Goal: Communication & Community: Answer question/provide support

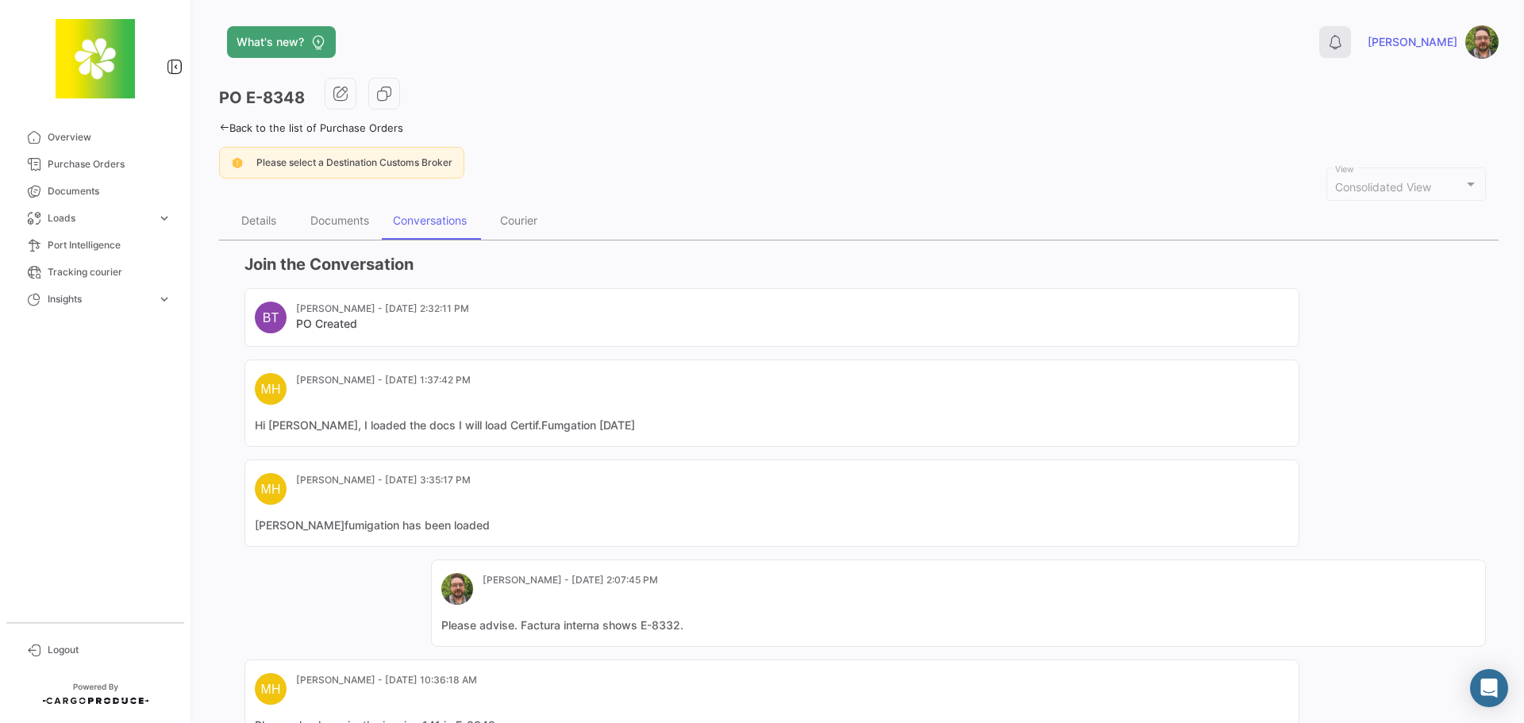
click at [1343, 45] on icon at bounding box center [1335, 42] width 16 height 16
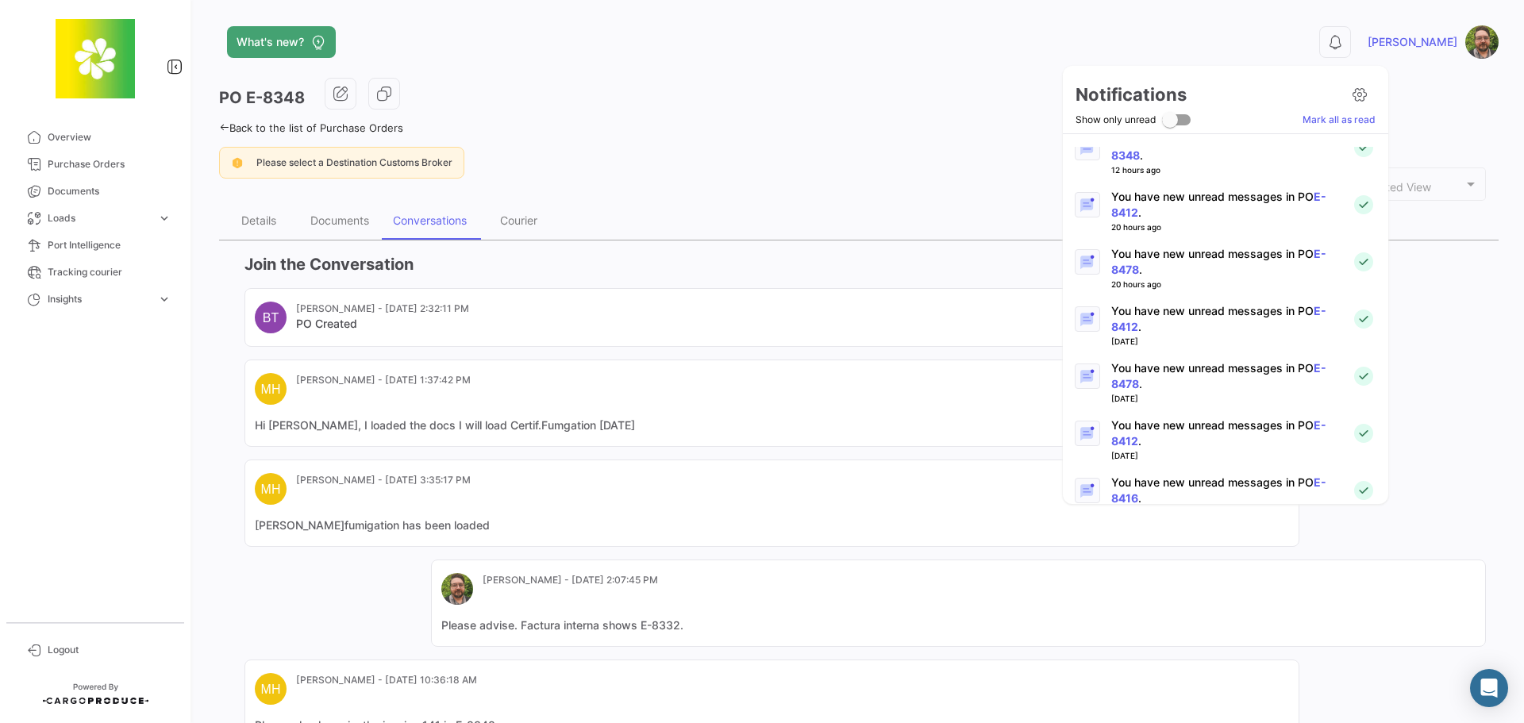
scroll to position [159, 0]
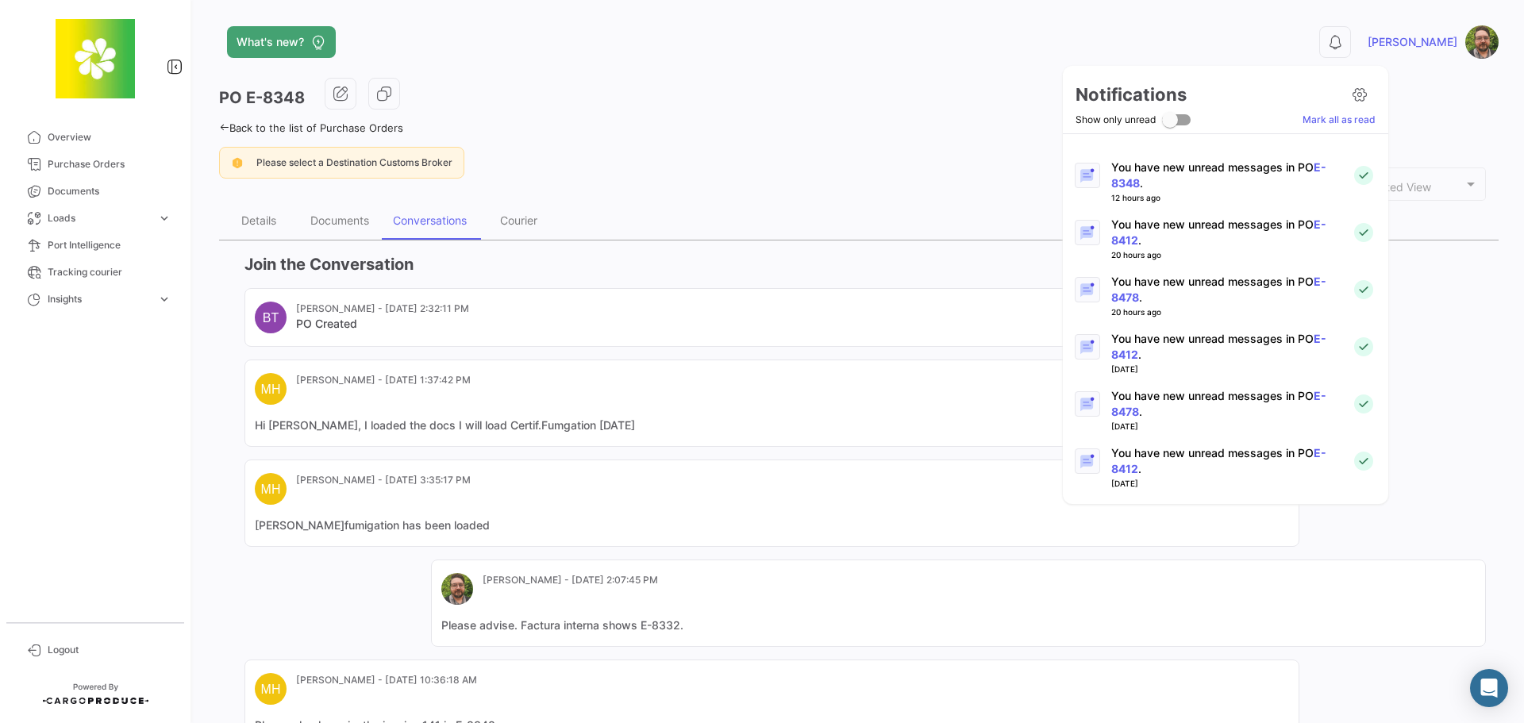
click at [1208, 287] on p "You have new unread messages in PO E-8478 ." at bounding box center [1225, 290] width 228 height 32
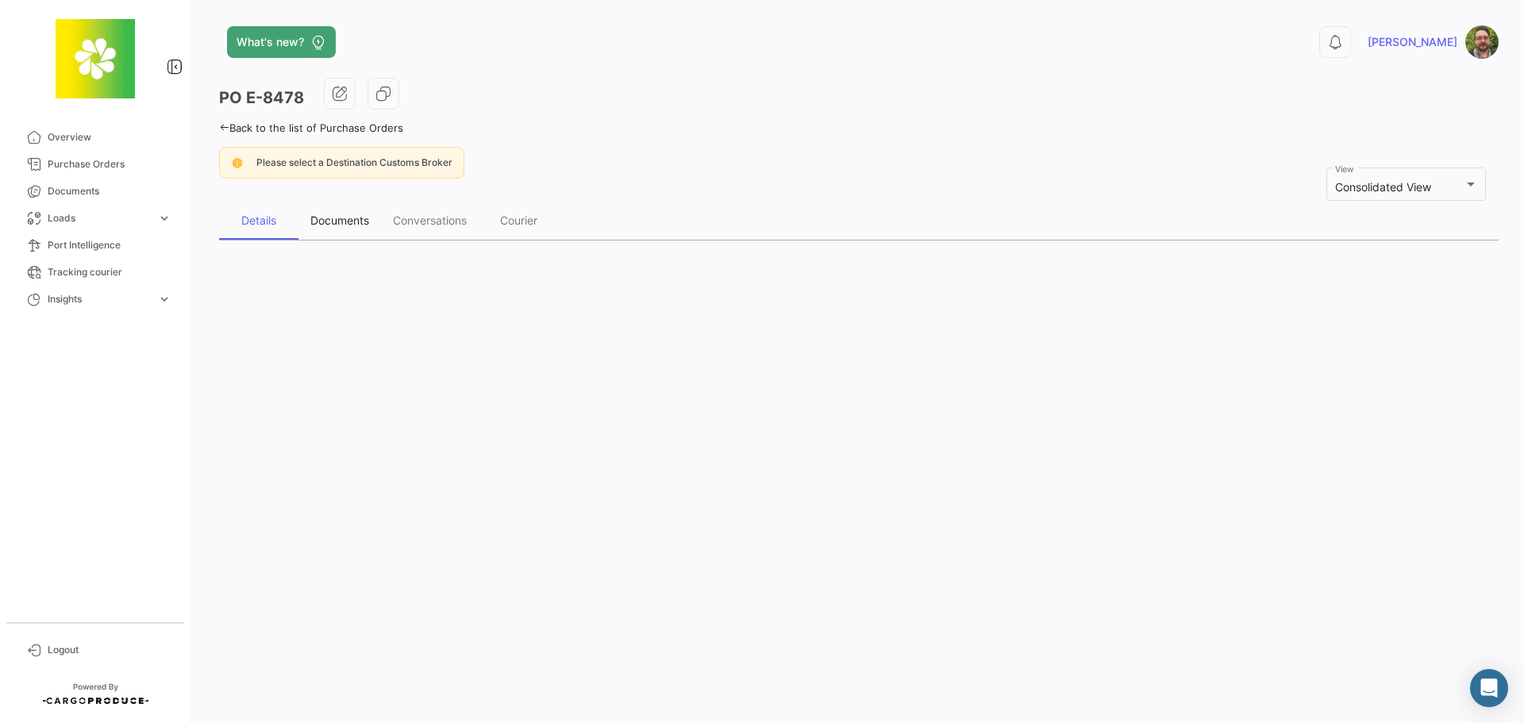
click at [342, 223] on div "Documents" at bounding box center [339, 220] width 59 height 13
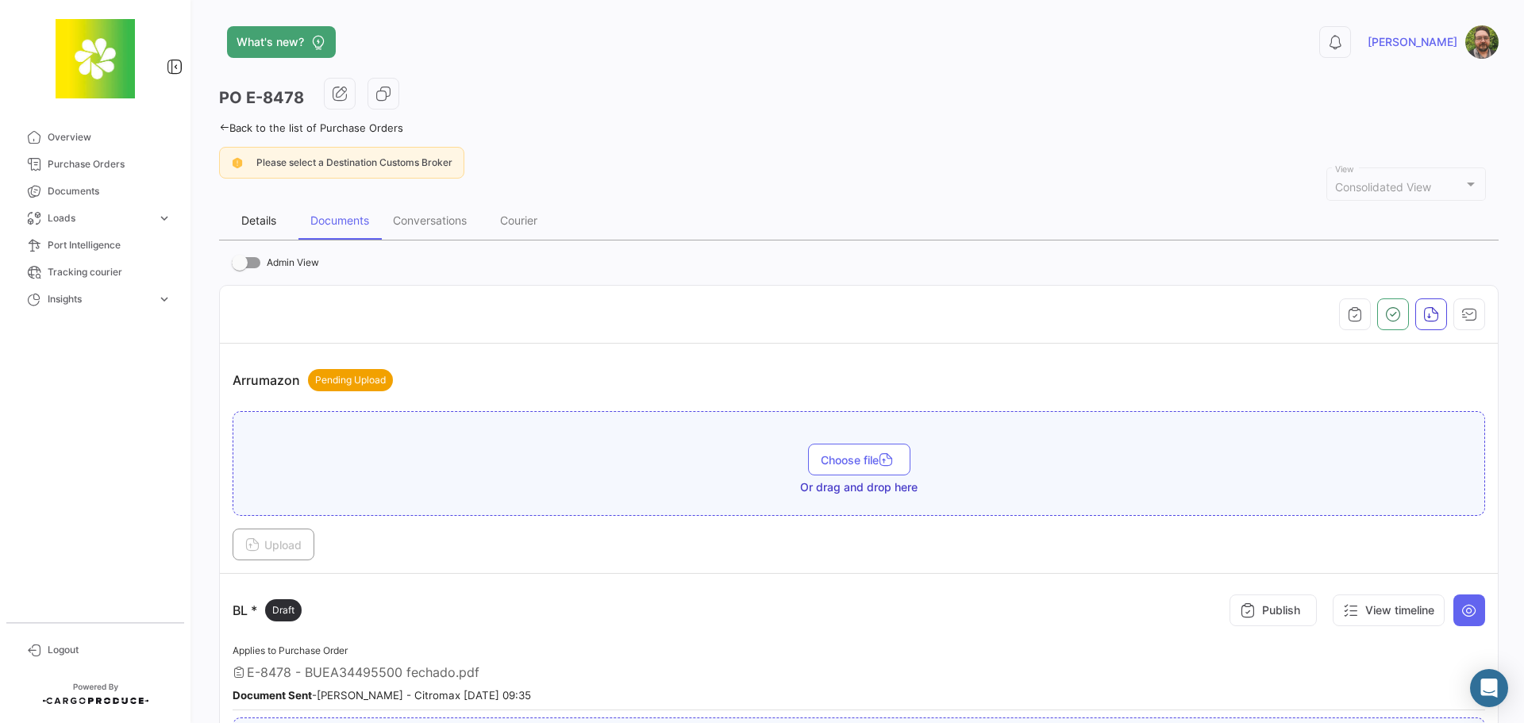
click at [265, 217] on div "Details" at bounding box center [258, 220] width 35 height 13
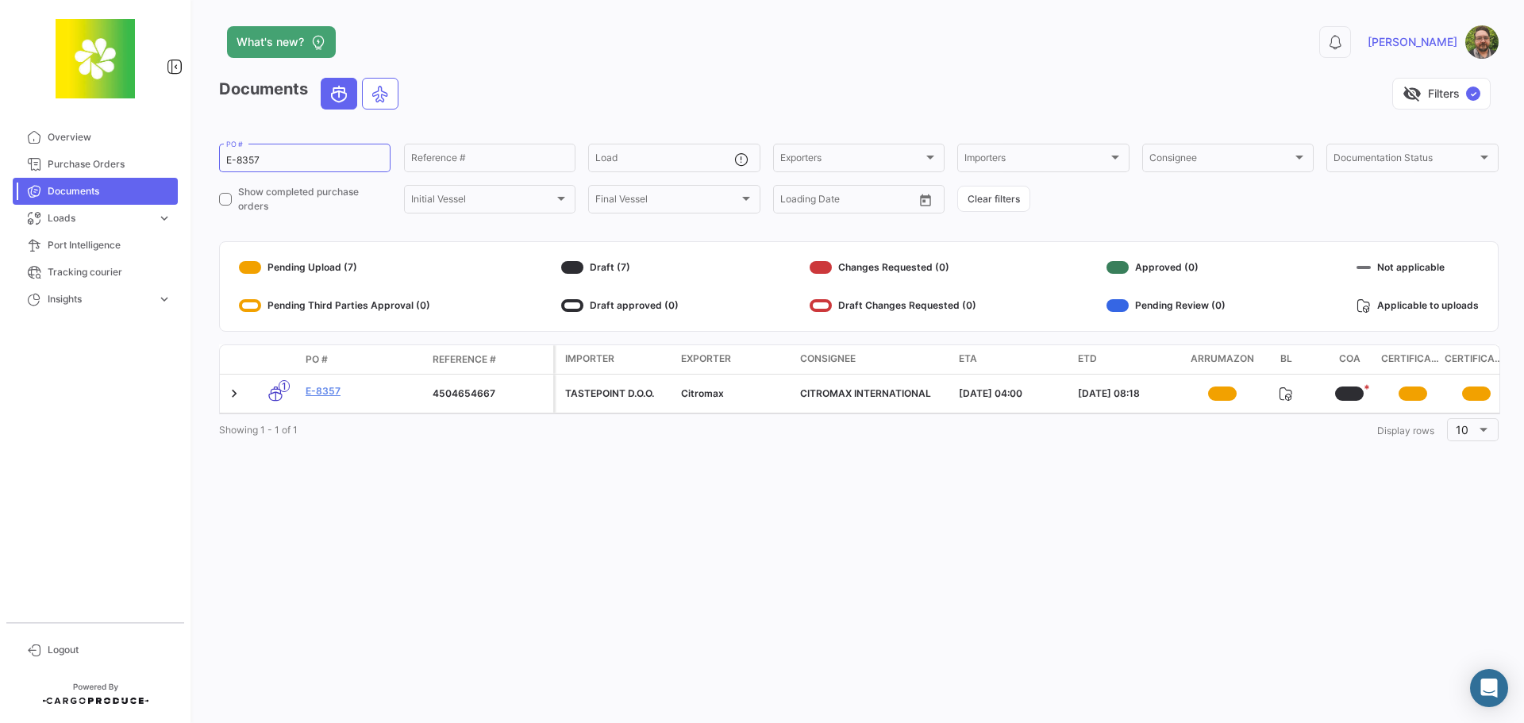
click at [115, 191] on span "Documents" at bounding box center [110, 191] width 124 height 14
drag, startPoint x: 292, startPoint y: 160, endPoint x: 197, endPoint y: 160, distance: 95.3
click at [197, 160] on div "What's new? 0 [PERSON_NAME] Documents visibility_off Filters ✓ E-8357 PO # Refe…" at bounding box center [859, 361] width 1331 height 723
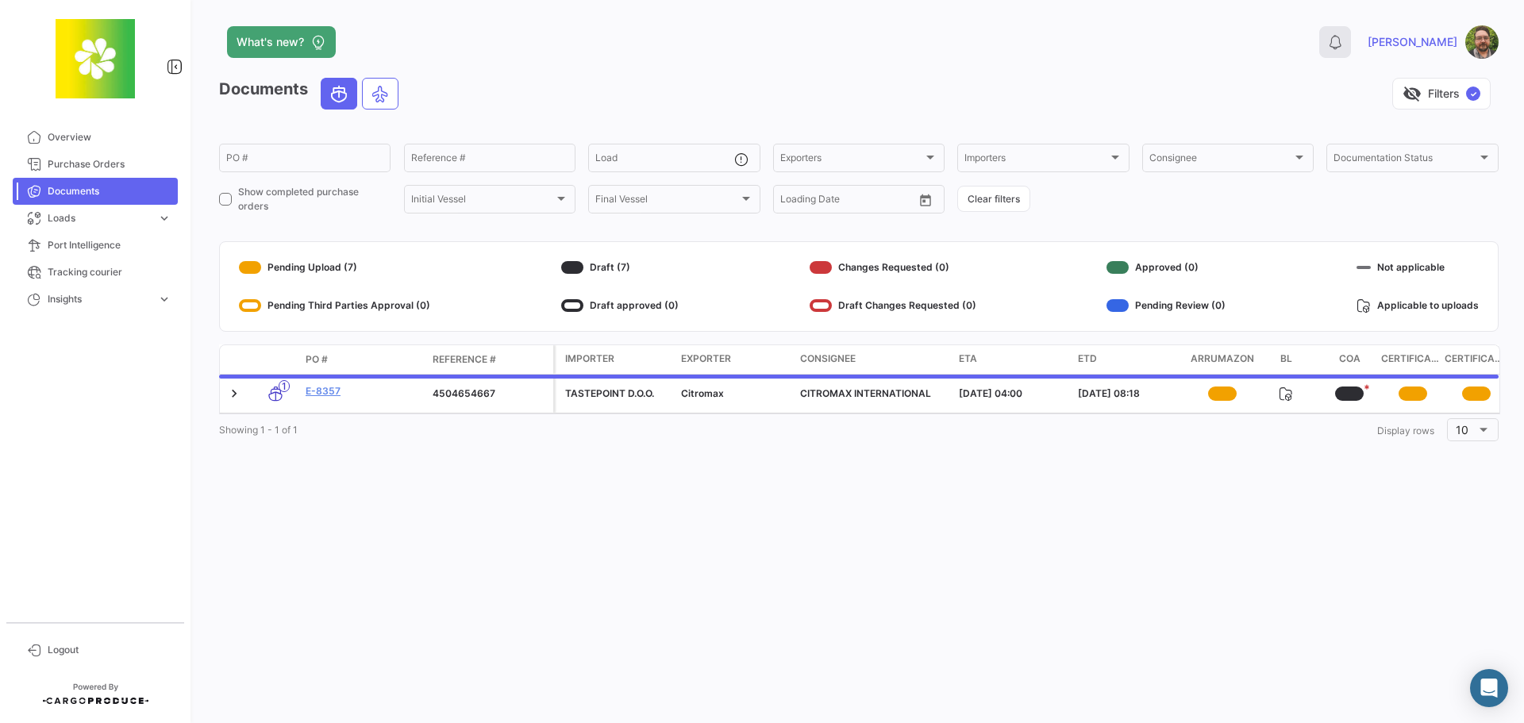
click at [1343, 43] on icon at bounding box center [1335, 42] width 16 height 16
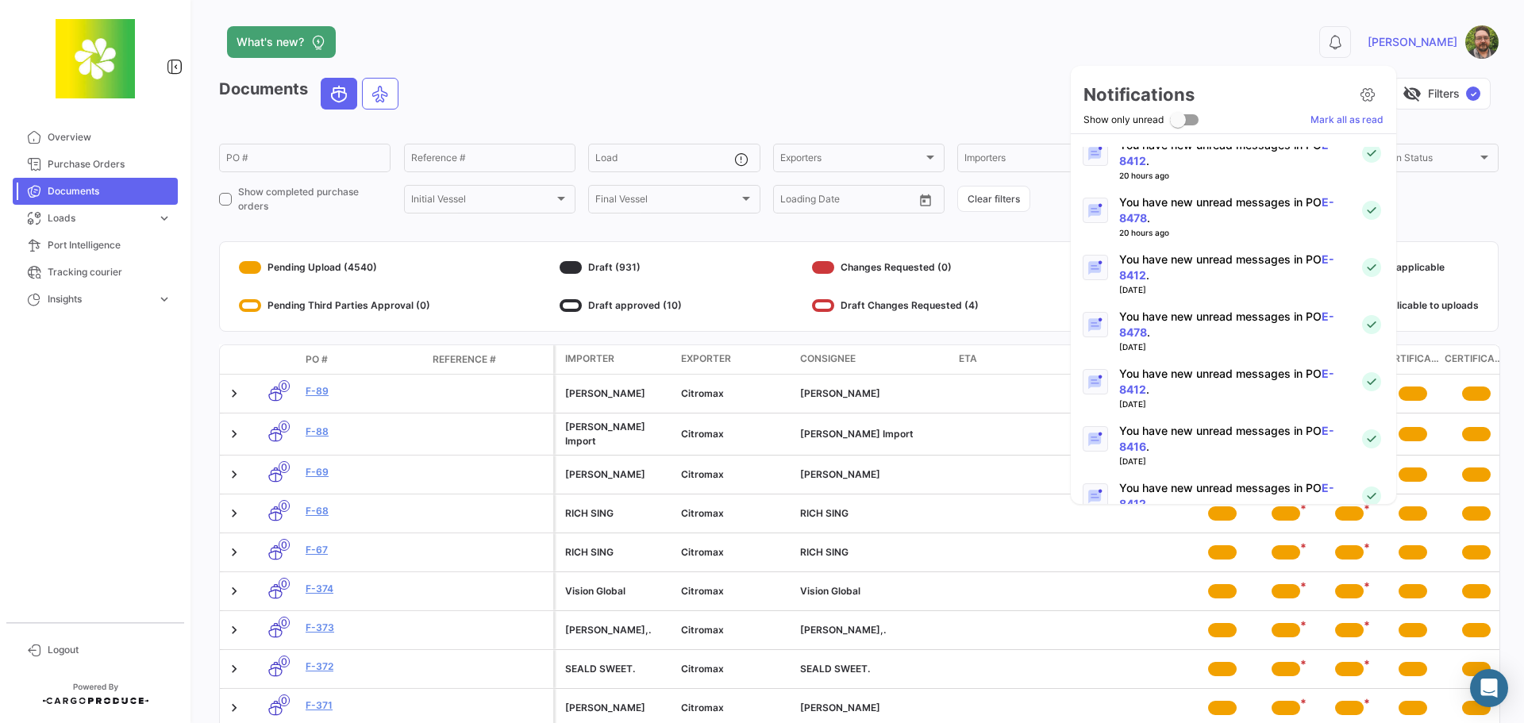
scroll to position [183, 0]
click at [1319, 26] on button "0" at bounding box center [1335, 42] width 32 height 32
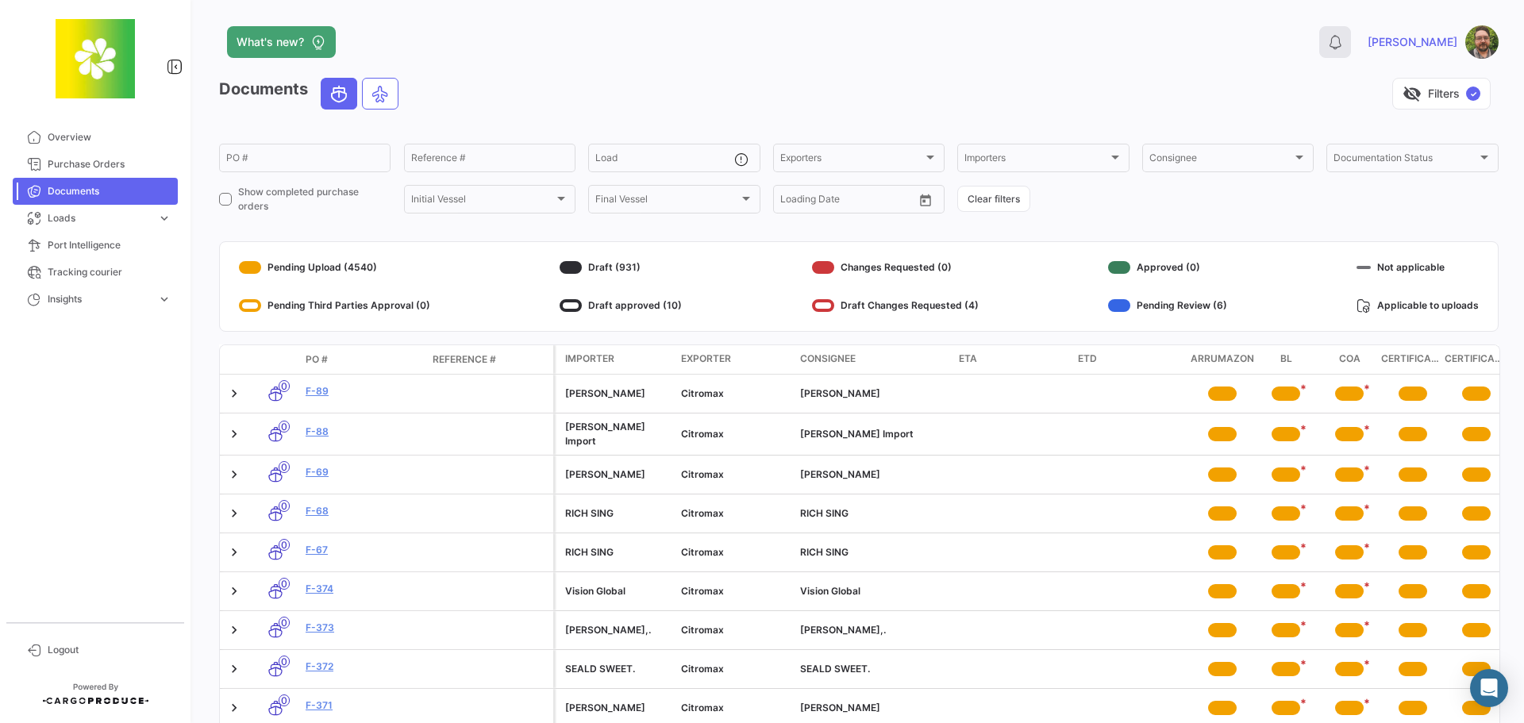
click at [1343, 44] on icon at bounding box center [1335, 42] width 16 height 16
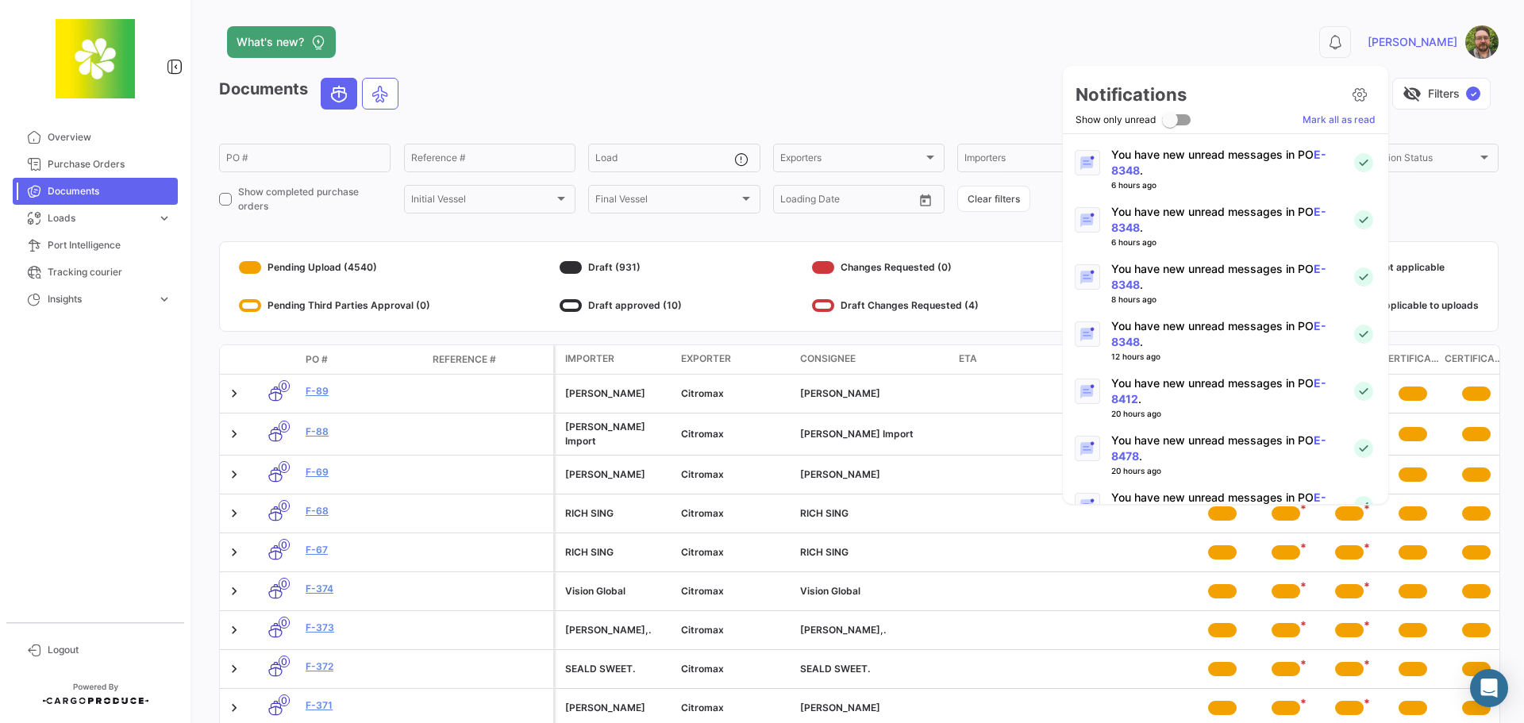
scroll to position [159, 0]
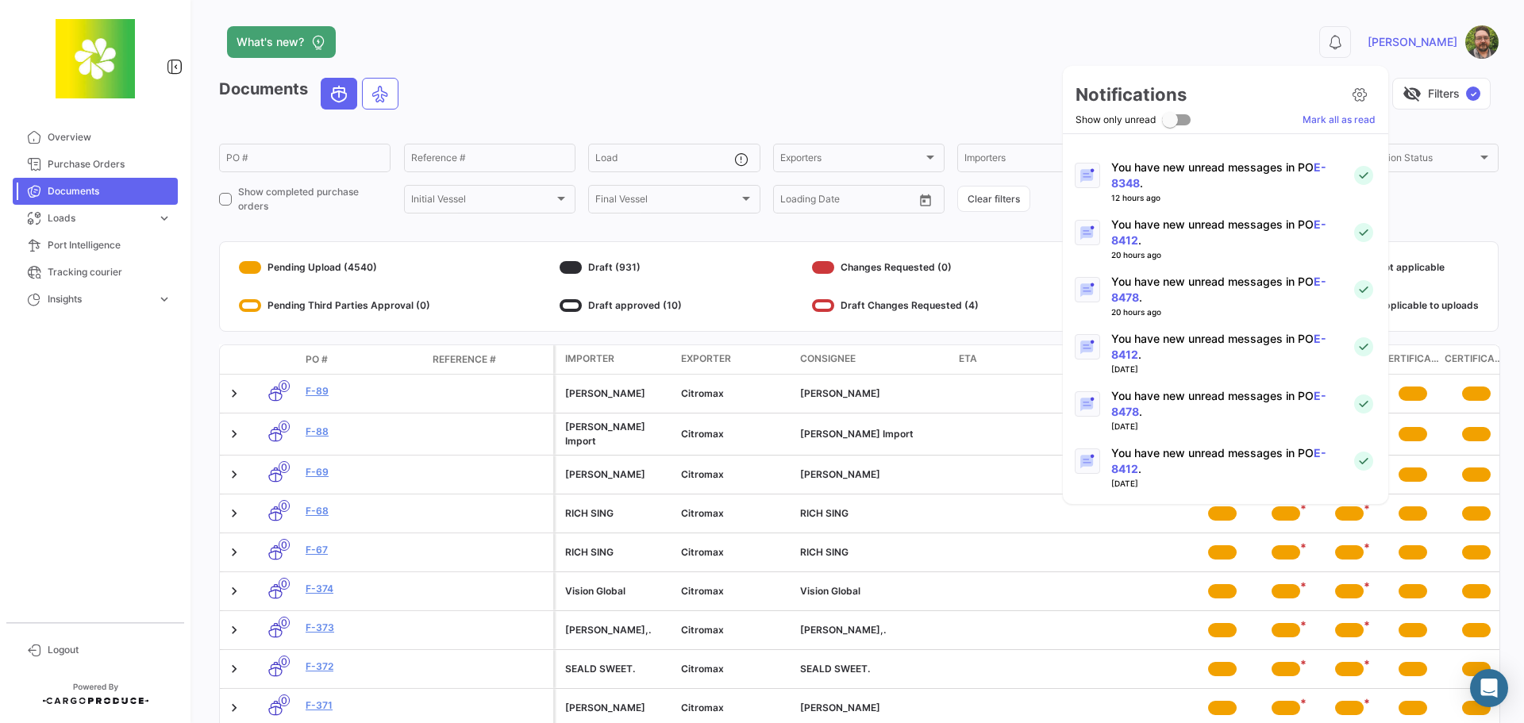
click at [1177, 346] on p "You have new unread messages in PO E-8412 ." at bounding box center [1225, 347] width 228 height 32
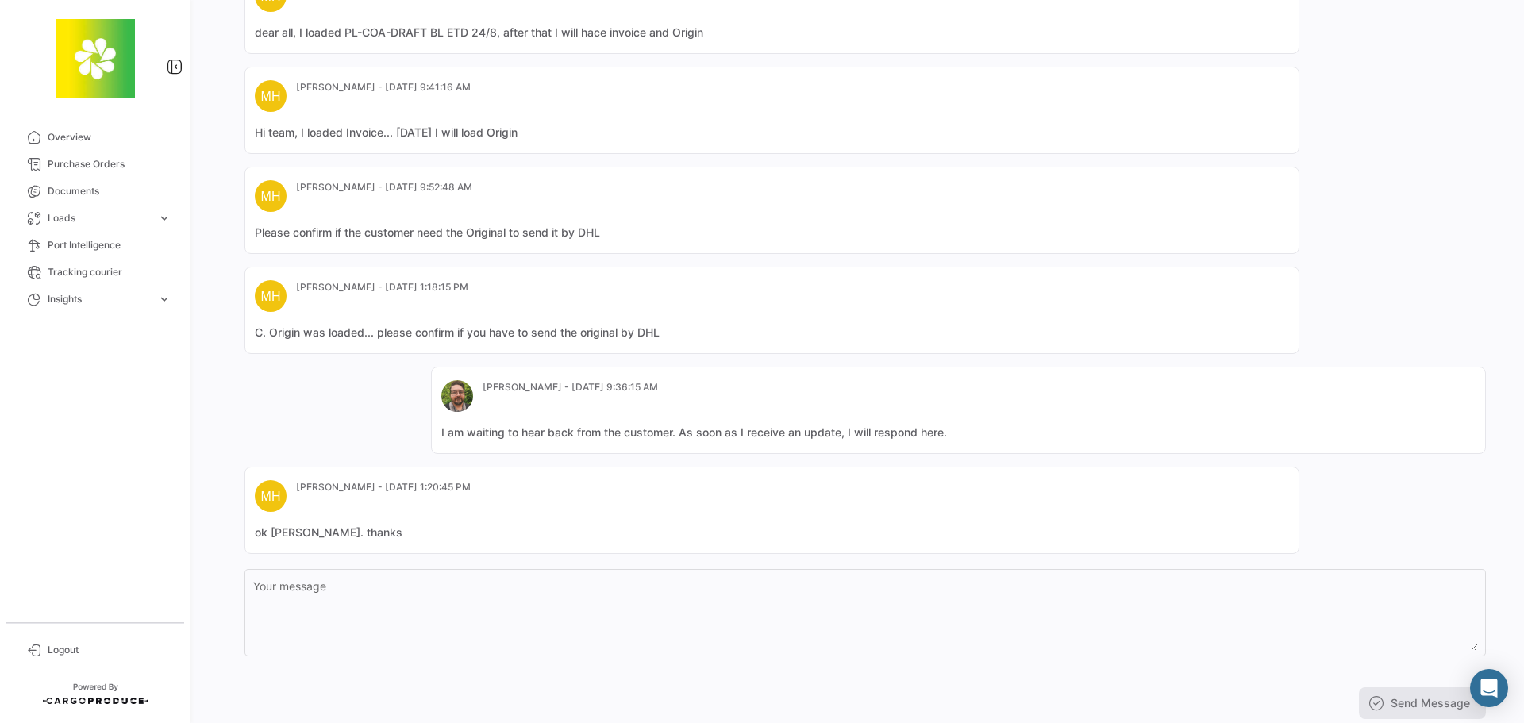
scroll to position [440, 0]
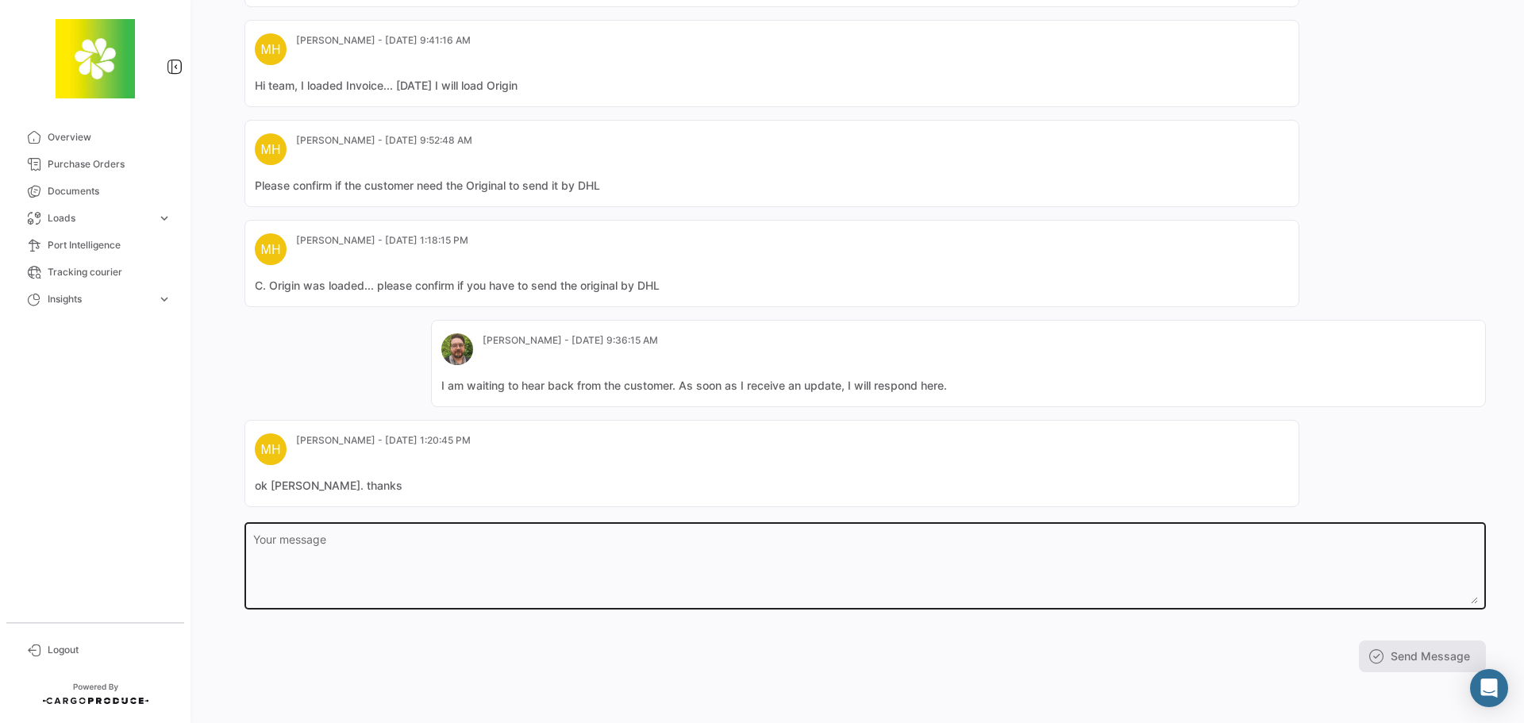
click at [636, 576] on textarea "Your message" at bounding box center [865, 569] width 1225 height 70
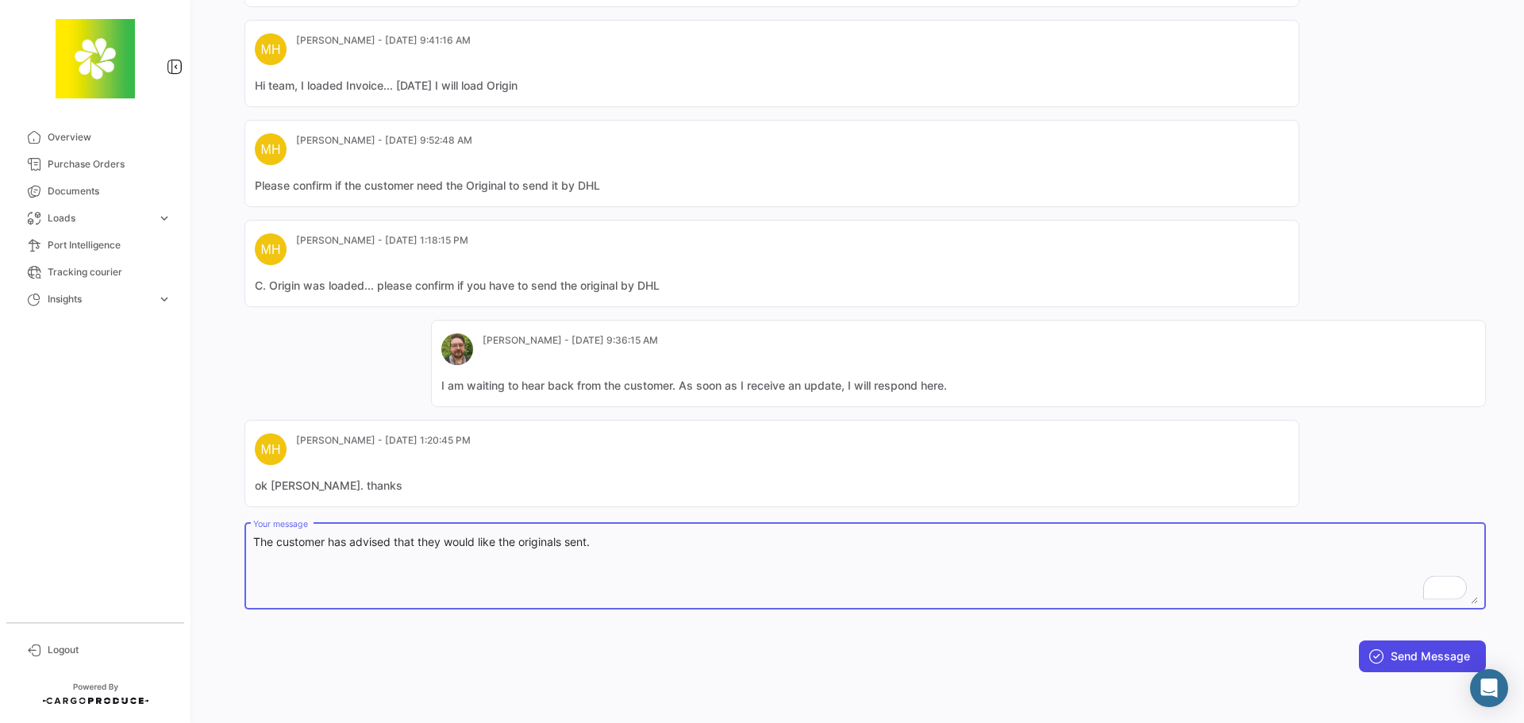
type textarea "The customer has advised that they would like the originals sent."
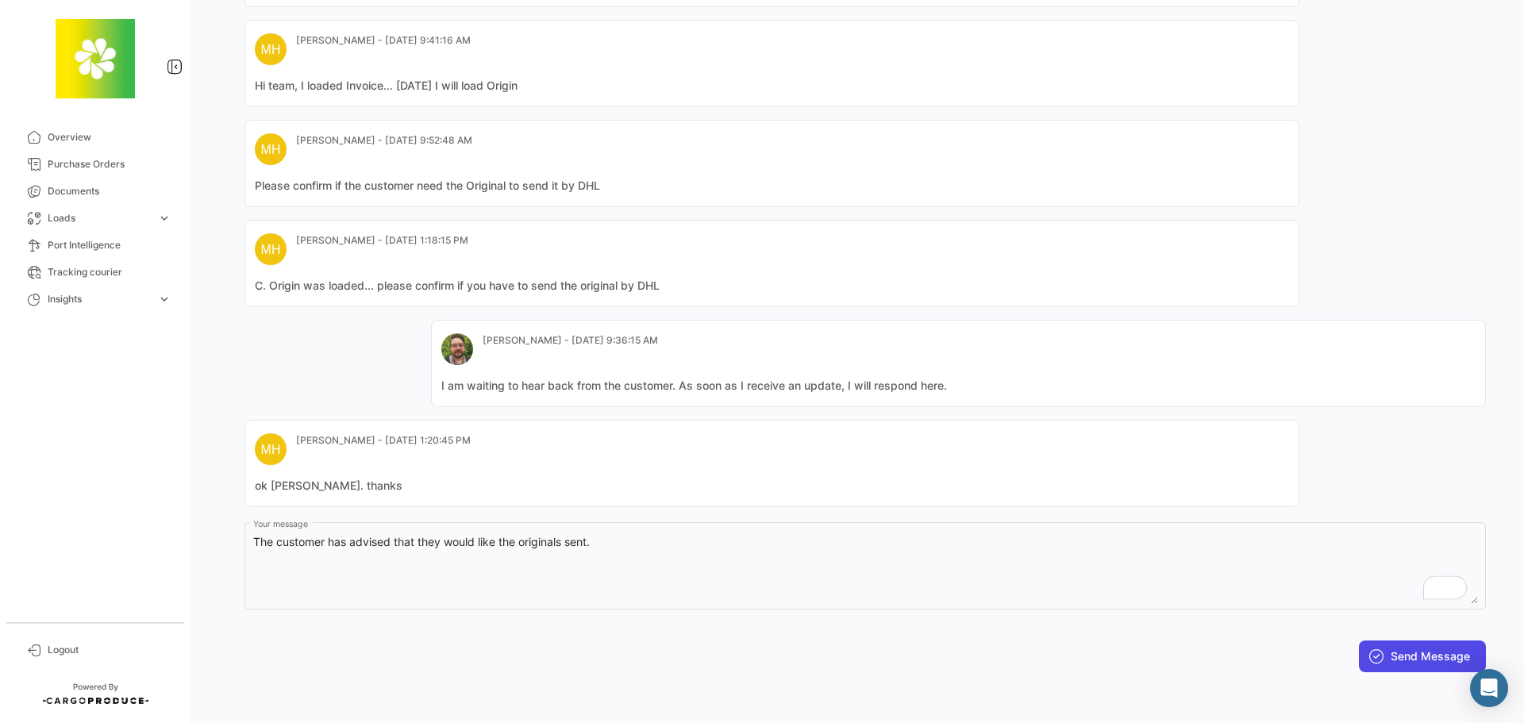
click at [1397, 650] on button "Send Message" at bounding box center [1422, 657] width 127 height 32
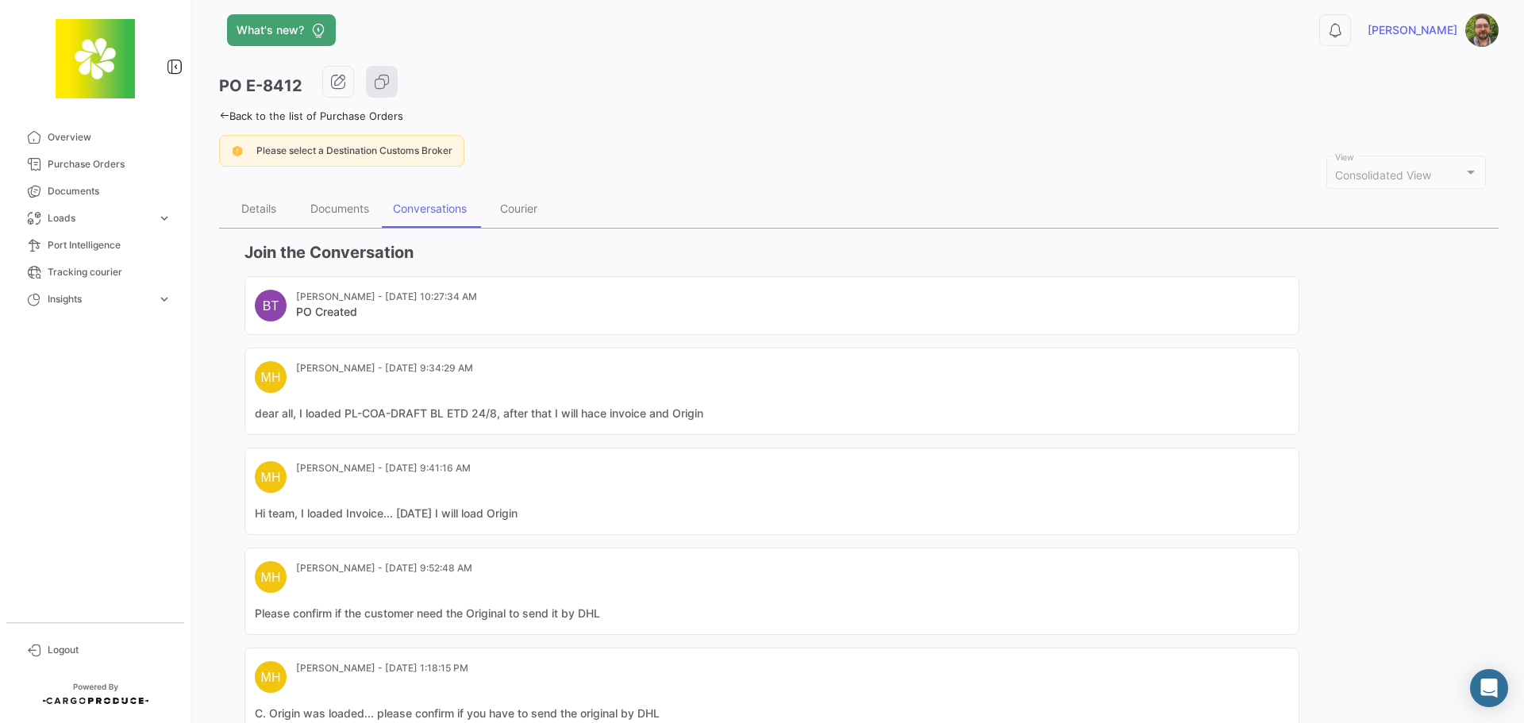
scroll to position [0, 0]
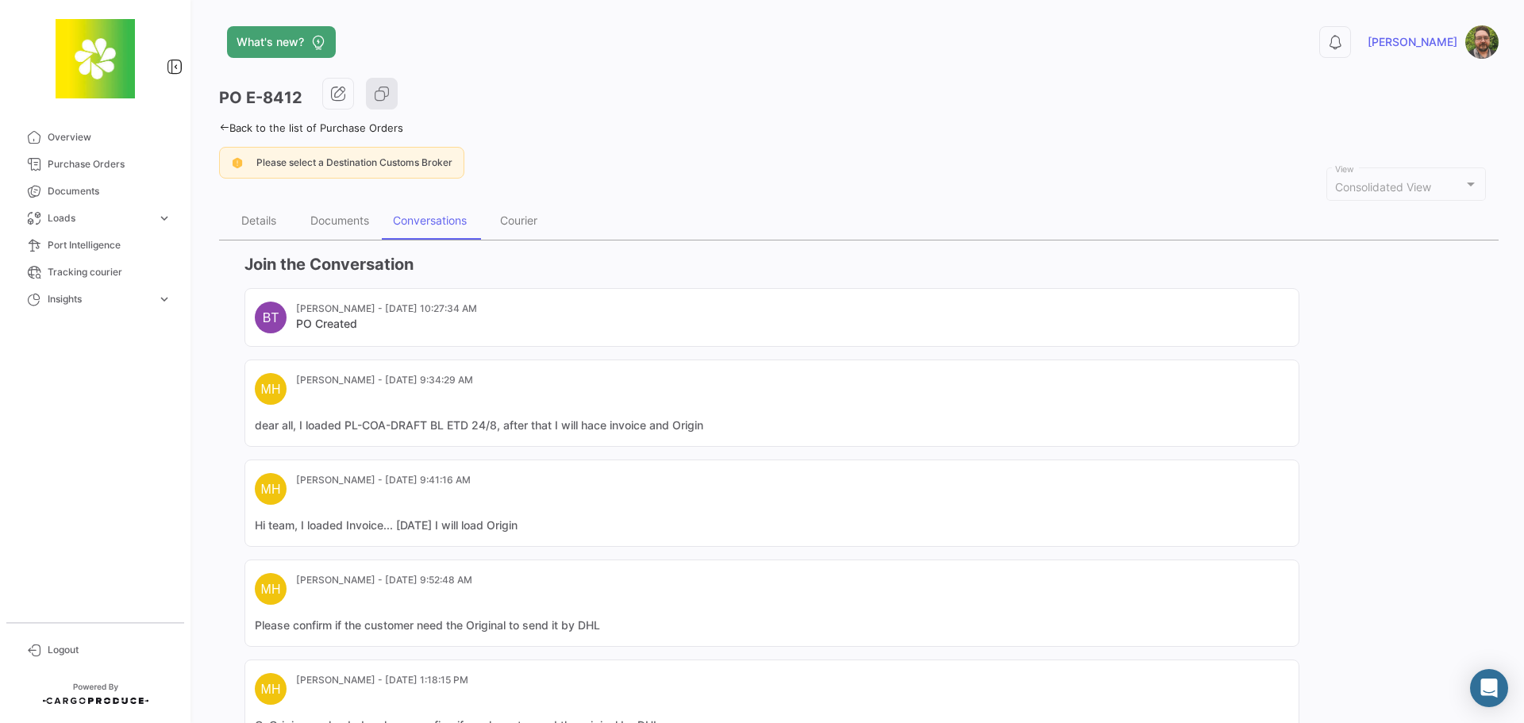
click at [966, 125] on div "Back to the list of Purchase Orders" at bounding box center [859, 125] width 1280 height 17
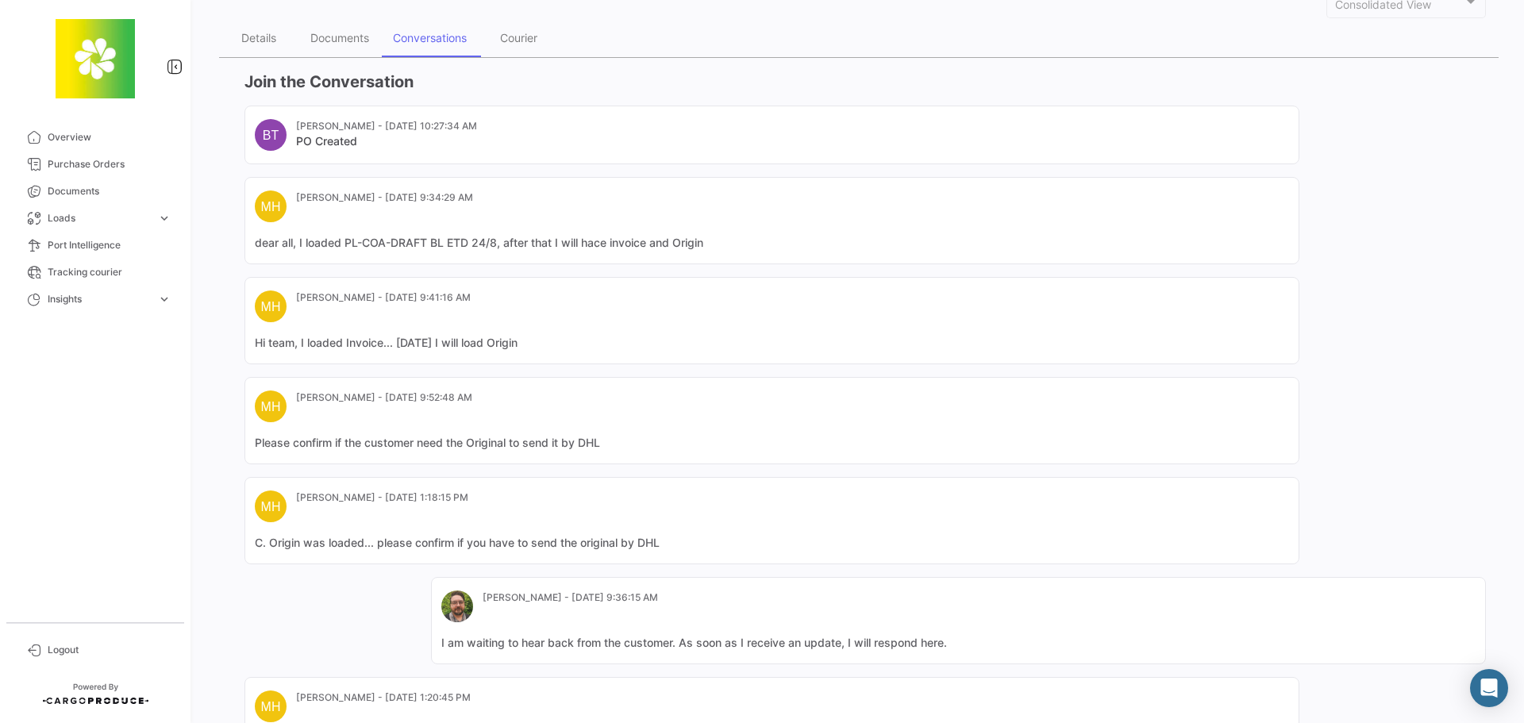
scroll to position [440, 0]
